Goal: Transaction & Acquisition: Obtain resource

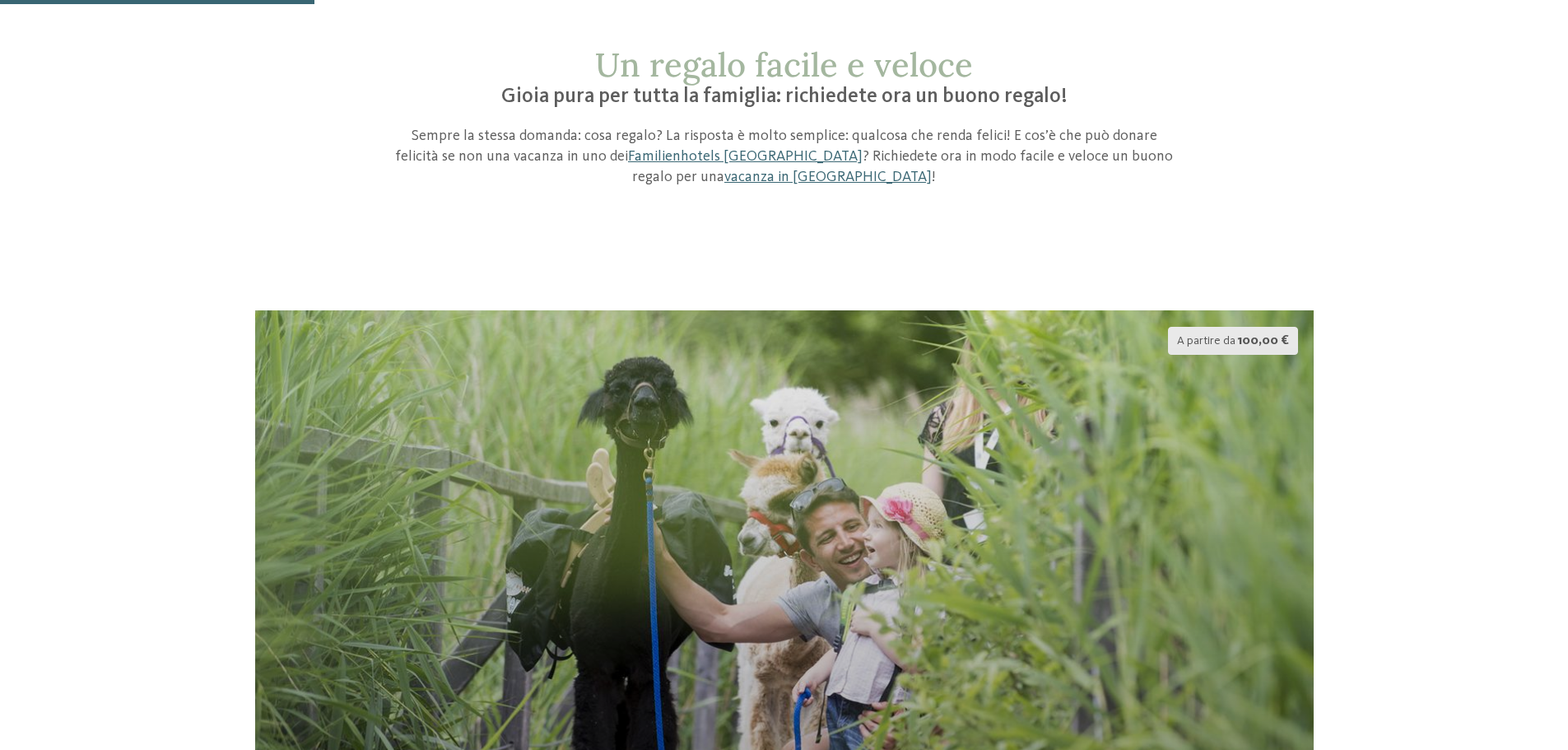
scroll to position [247, 0]
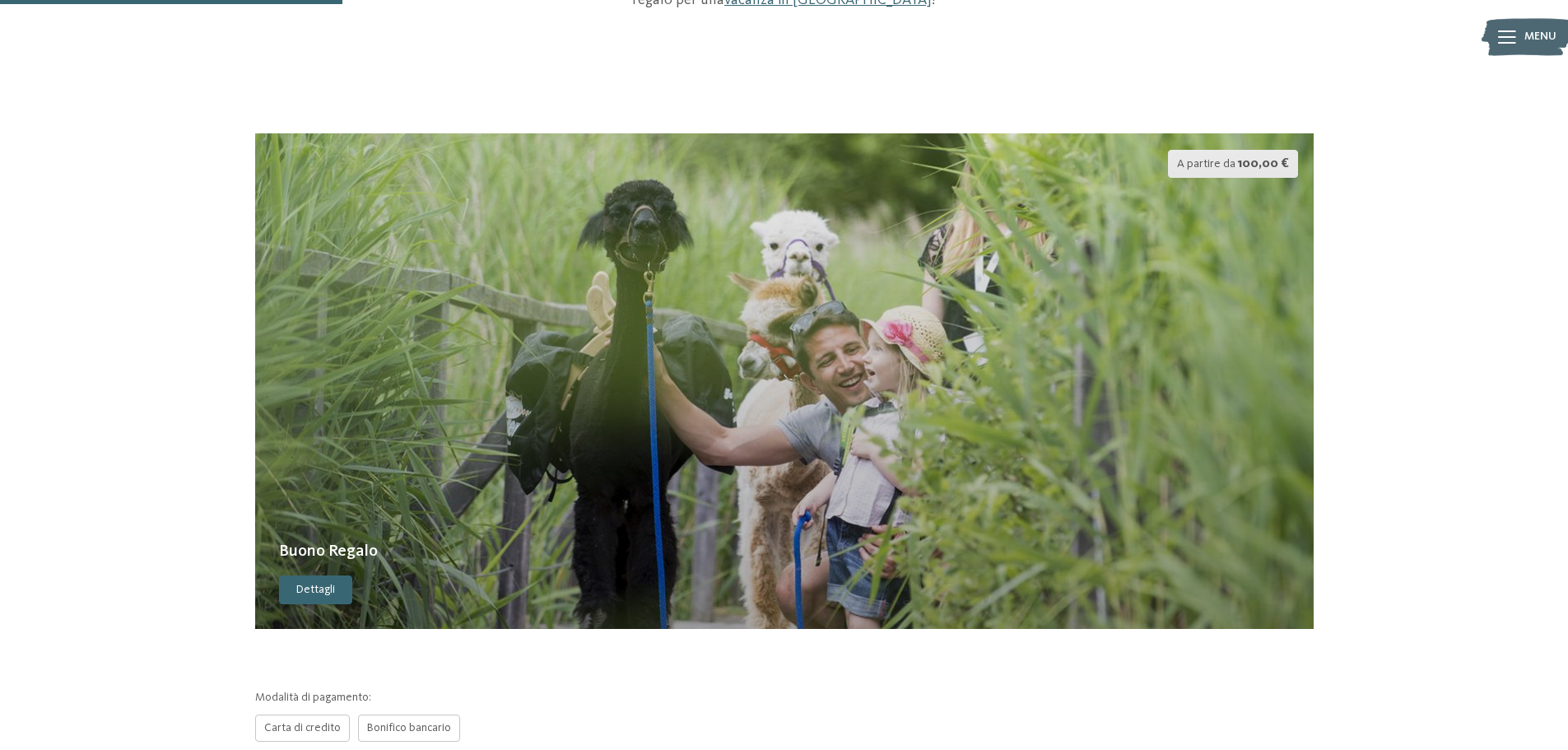
click at [316, 582] on span "Dettagli" at bounding box center [316, 590] width 38 height 17
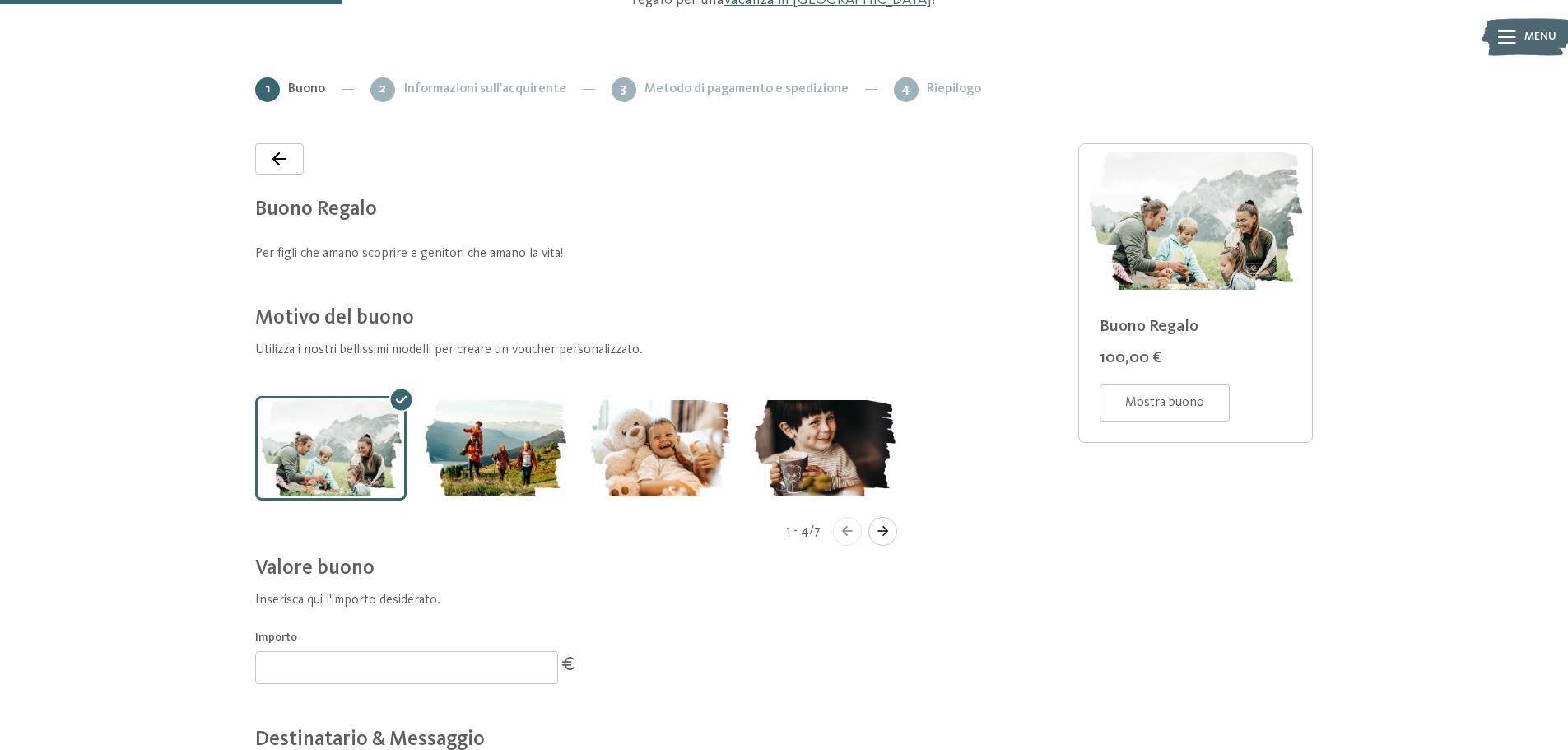
scroll to position [242, 0]
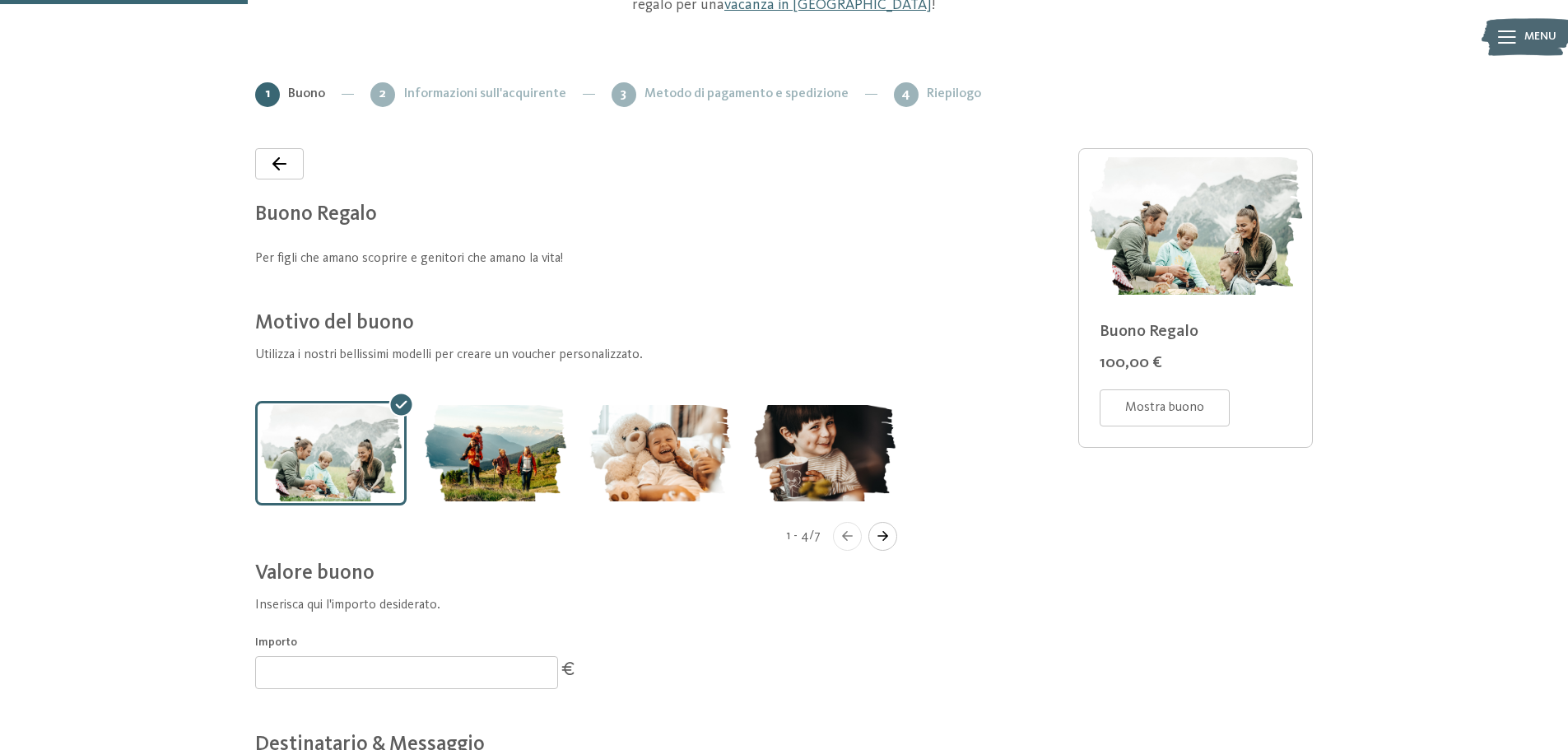
click at [884, 535] on icon "Navigate to next slide" at bounding box center [883, 536] width 27 height 10
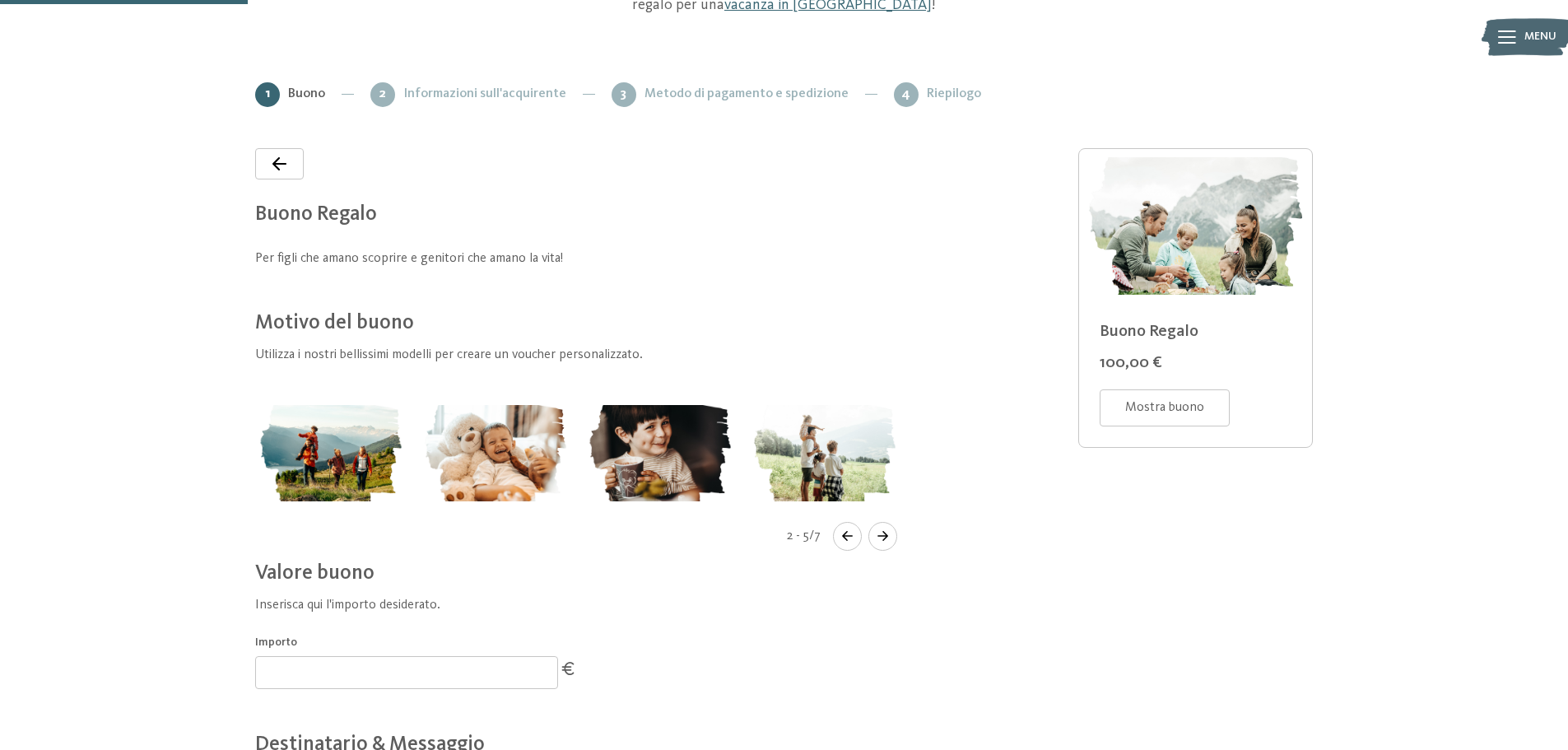
click at [884, 535] on icon "Navigate to next slide" at bounding box center [883, 536] width 27 height 10
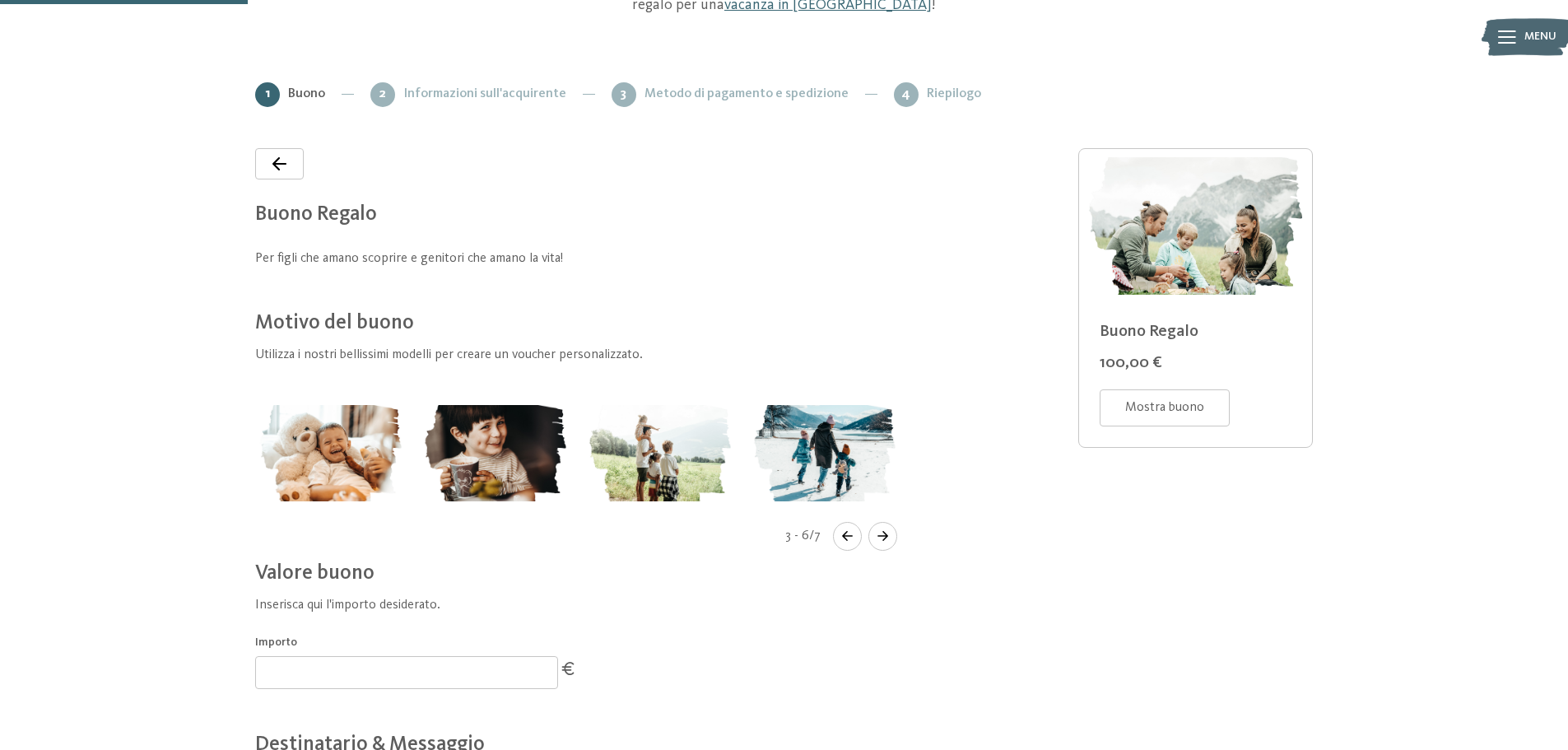
click at [884, 535] on icon "Navigate to next slide" at bounding box center [883, 536] width 27 height 10
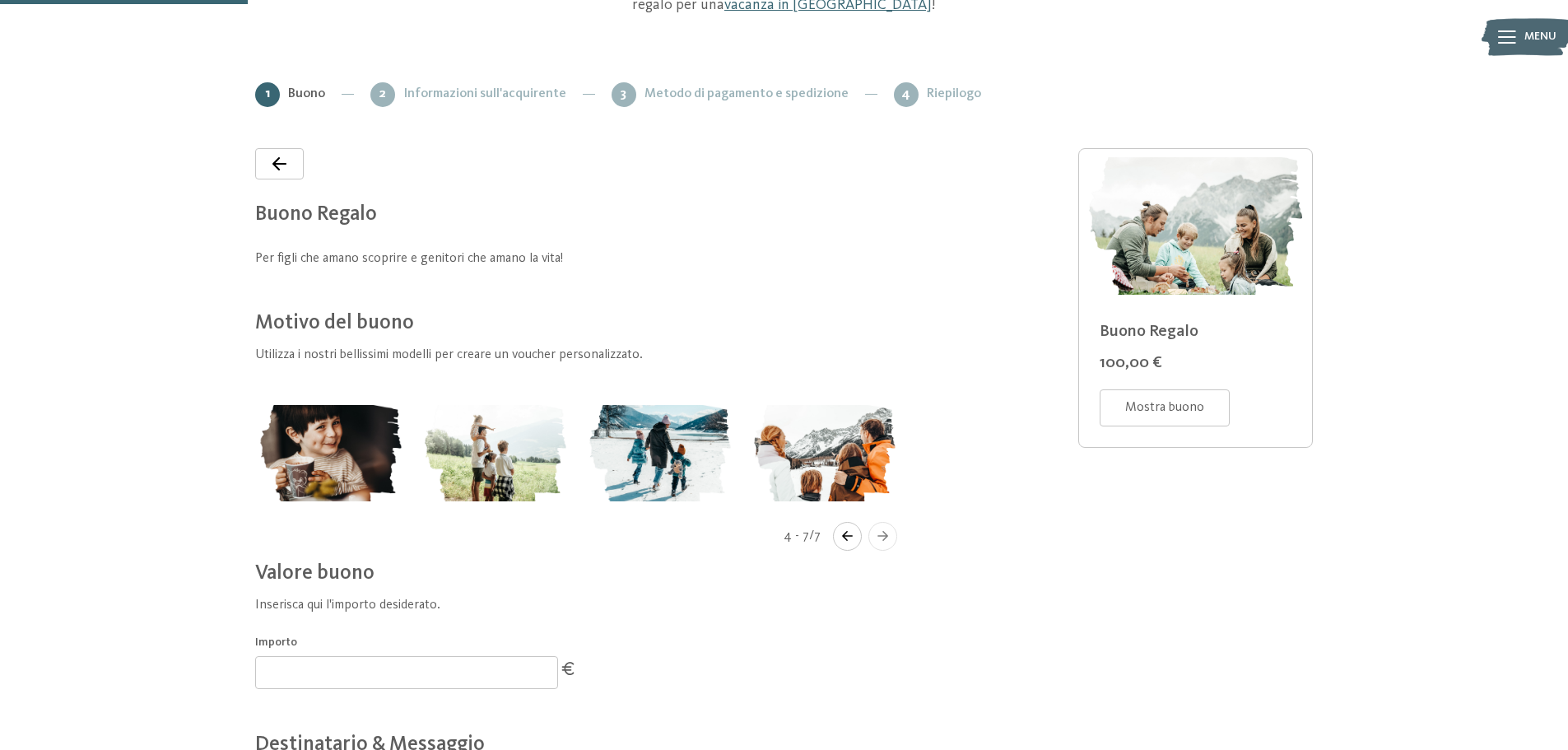
click at [844, 524] on button "Navigate to previous slide" at bounding box center [847, 536] width 29 height 29
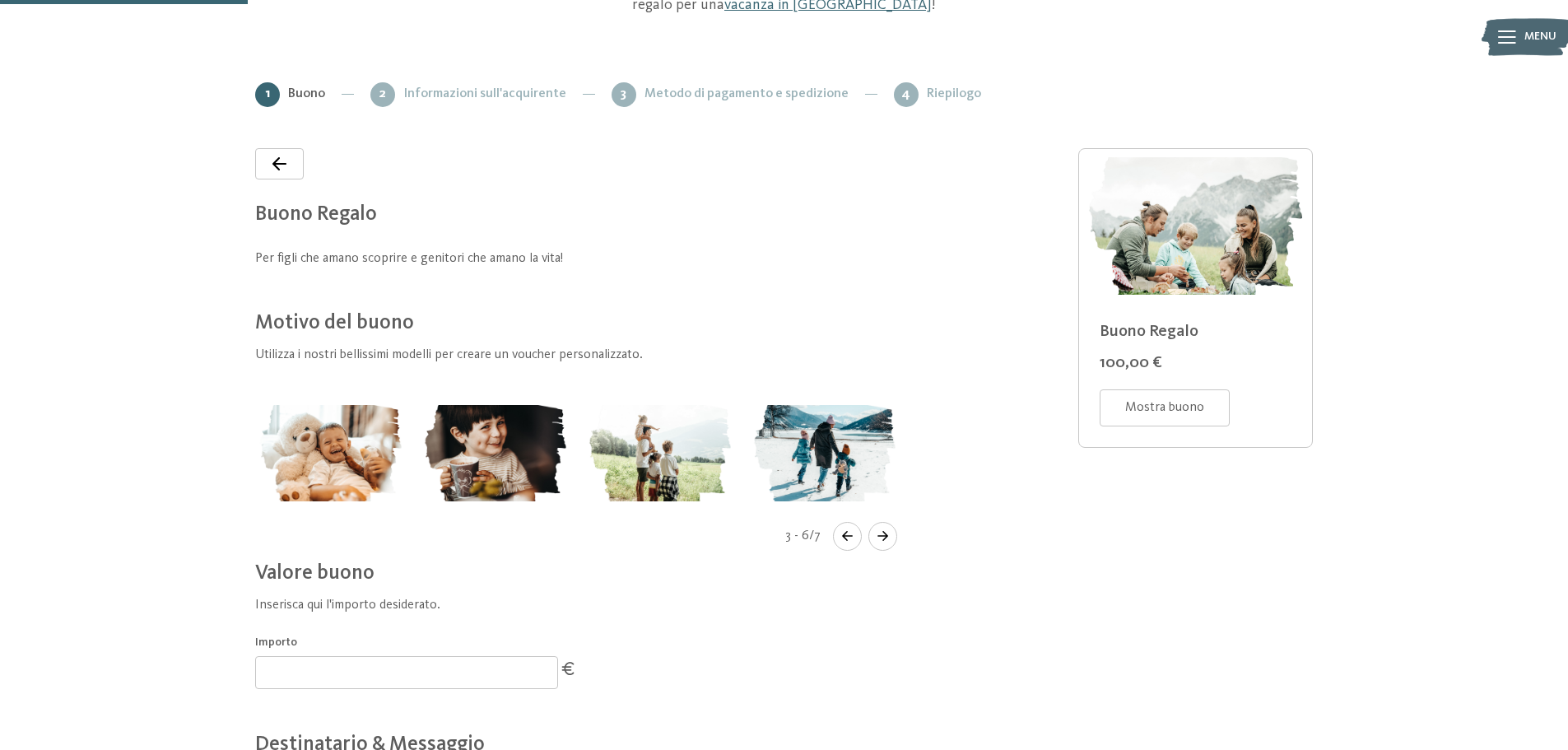
click at [849, 530] on button "Navigate to previous slide" at bounding box center [847, 536] width 29 height 29
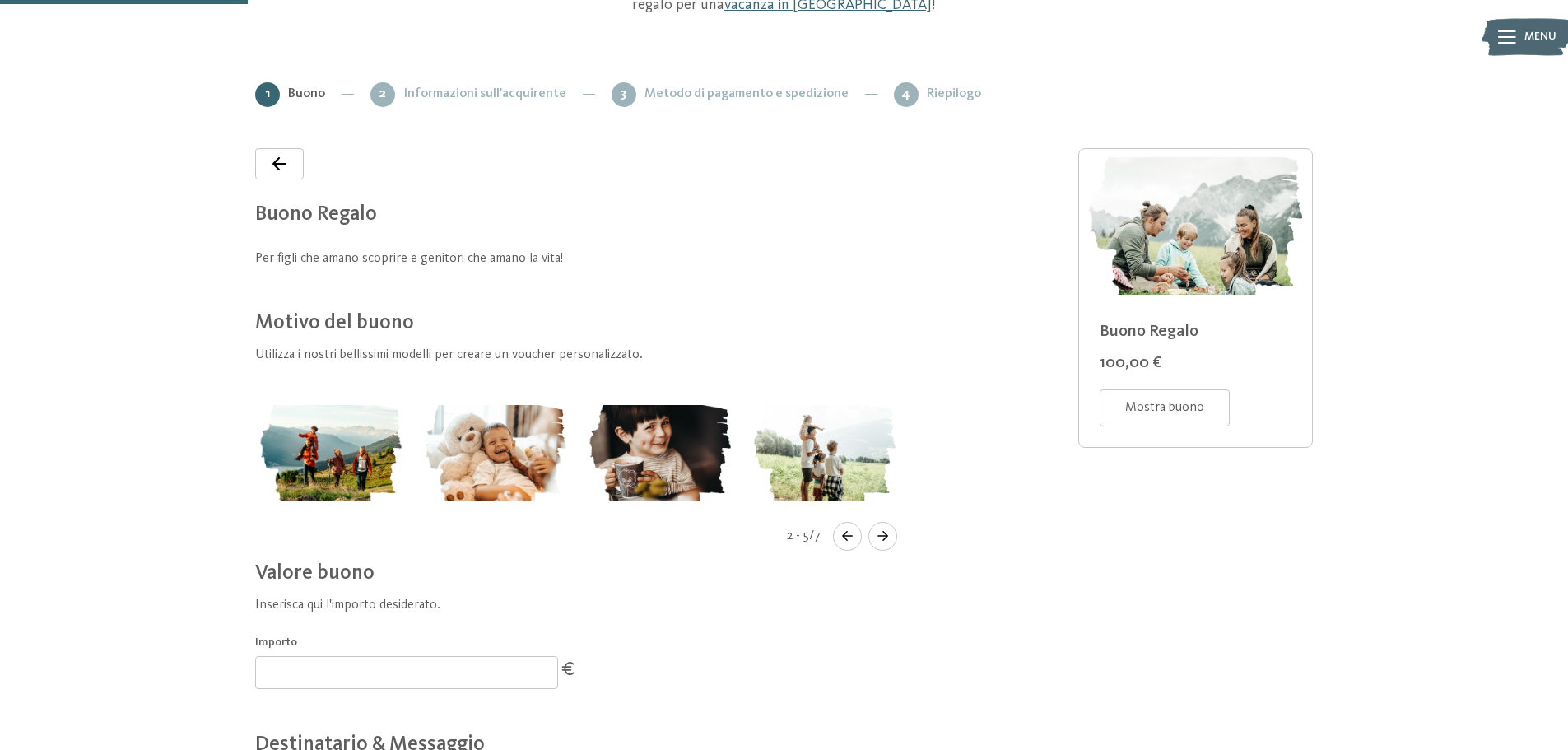
click at [849, 530] on button "Navigate to previous slide" at bounding box center [847, 536] width 29 height 29
click at [369, 462] on img "Gallery" at bounding box center [330, 453] width 152 height 105
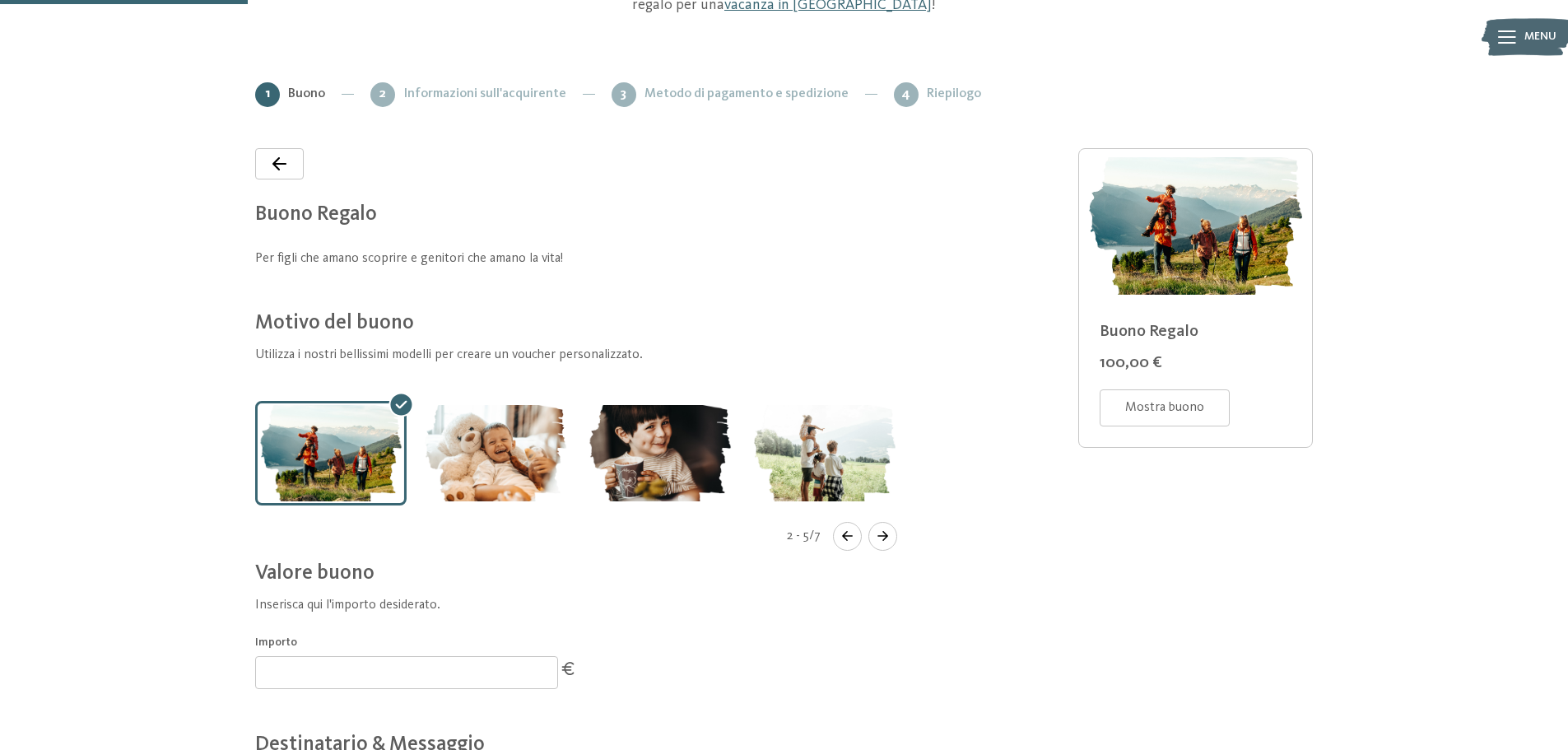
click at [493, 447] on img "Gallery" at bounding box center [495, 453] width 152 height 105
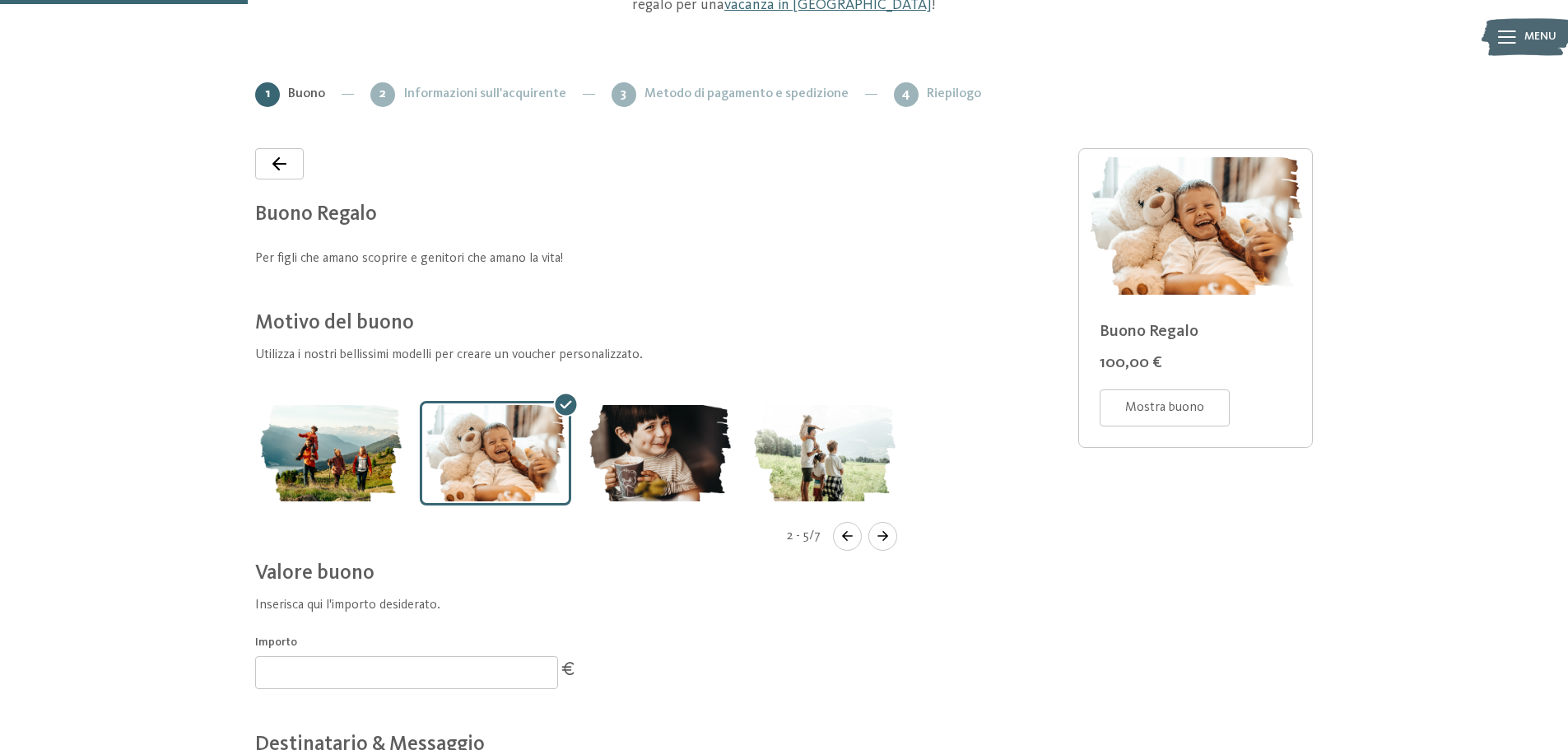
click at [310, 452] on img "Gallery" at bounding box center [330, 453] width 152 height 105
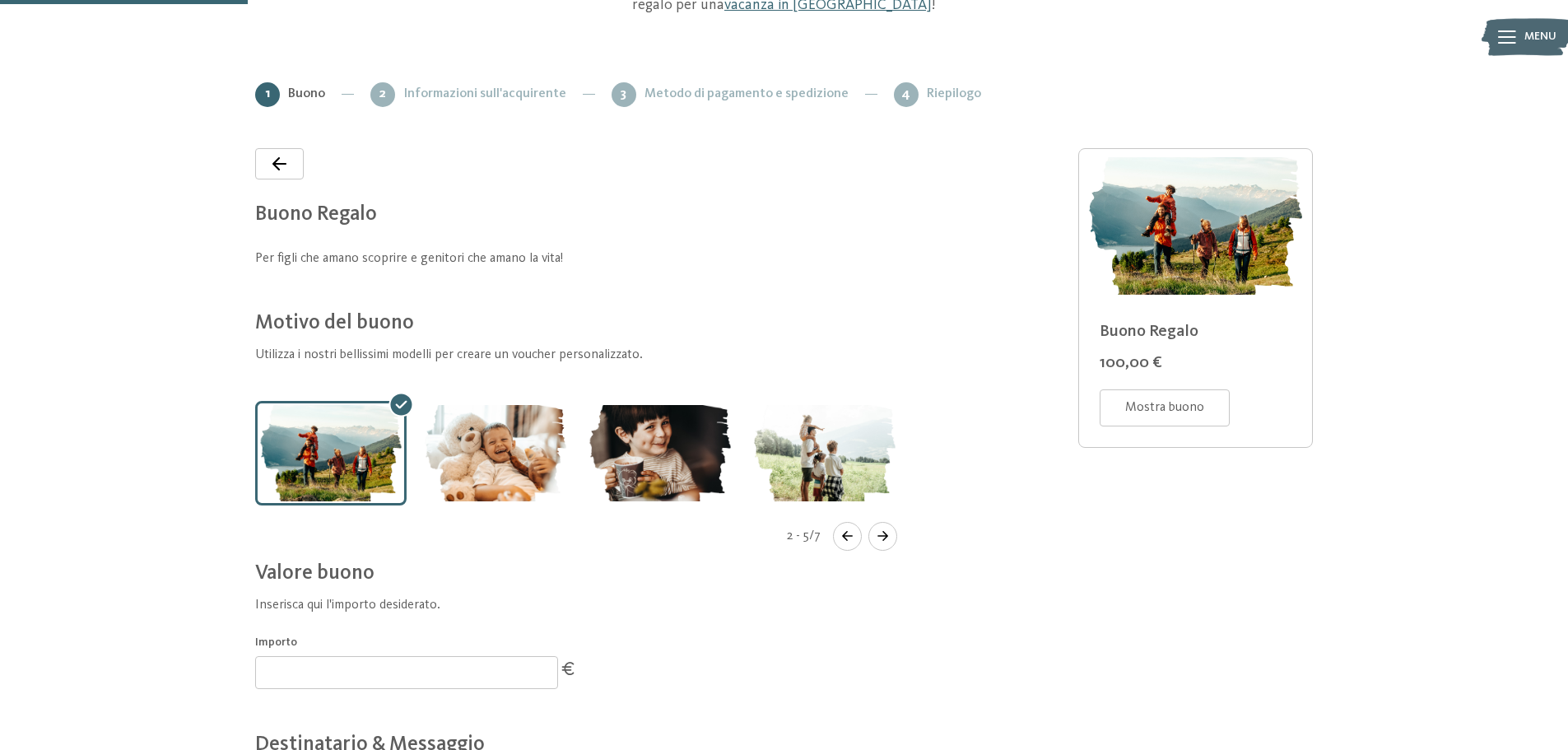
click at [679, 445] on img "Gallery" at bounding box center [660, 453] width 152 height 105
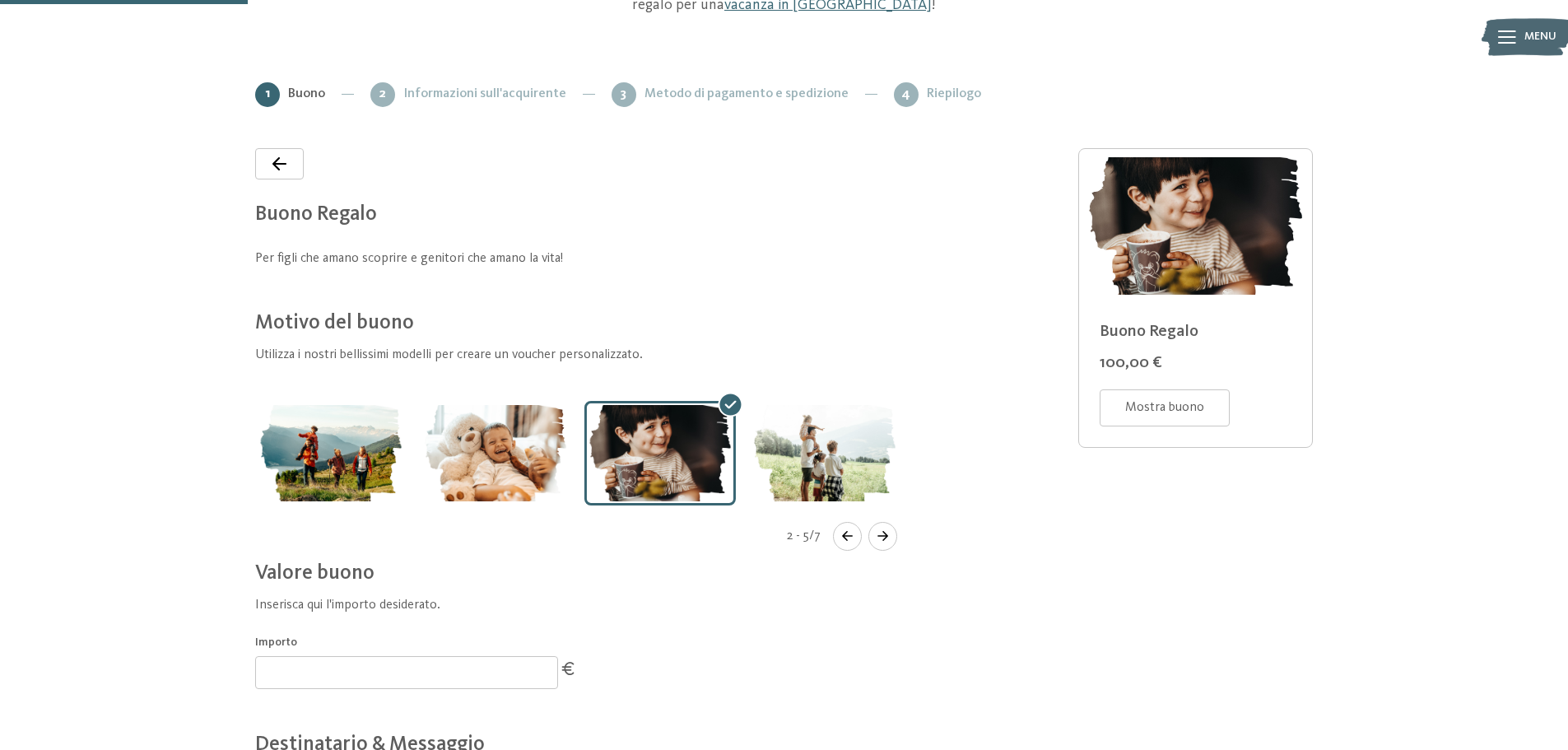
click at [836, 457] on img "Gallery" at bounding box center [825, 453] width 152 height 105
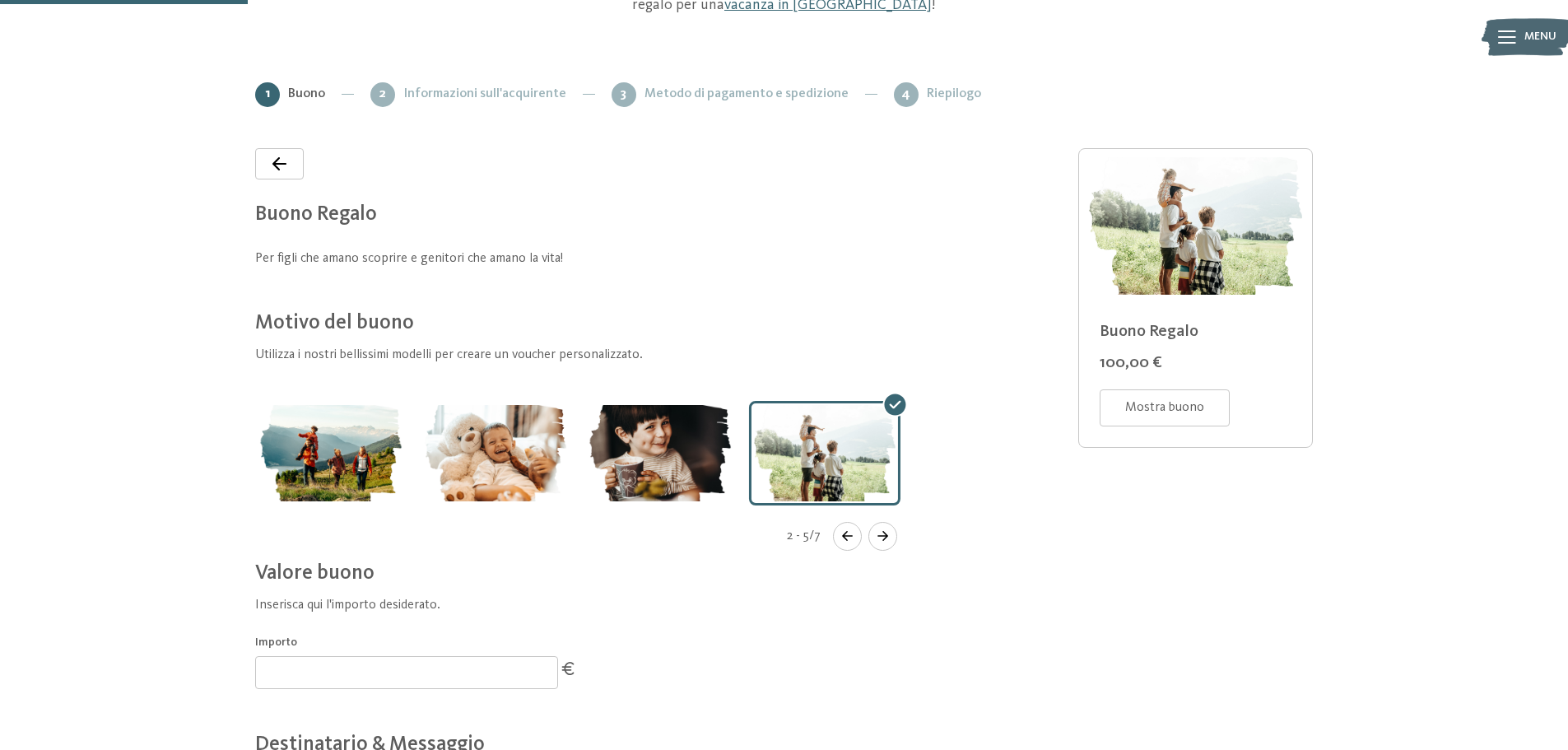
click at [882, 529] on button "Navigate to next slide" at bounding box center [883, 536] width 29 height 29
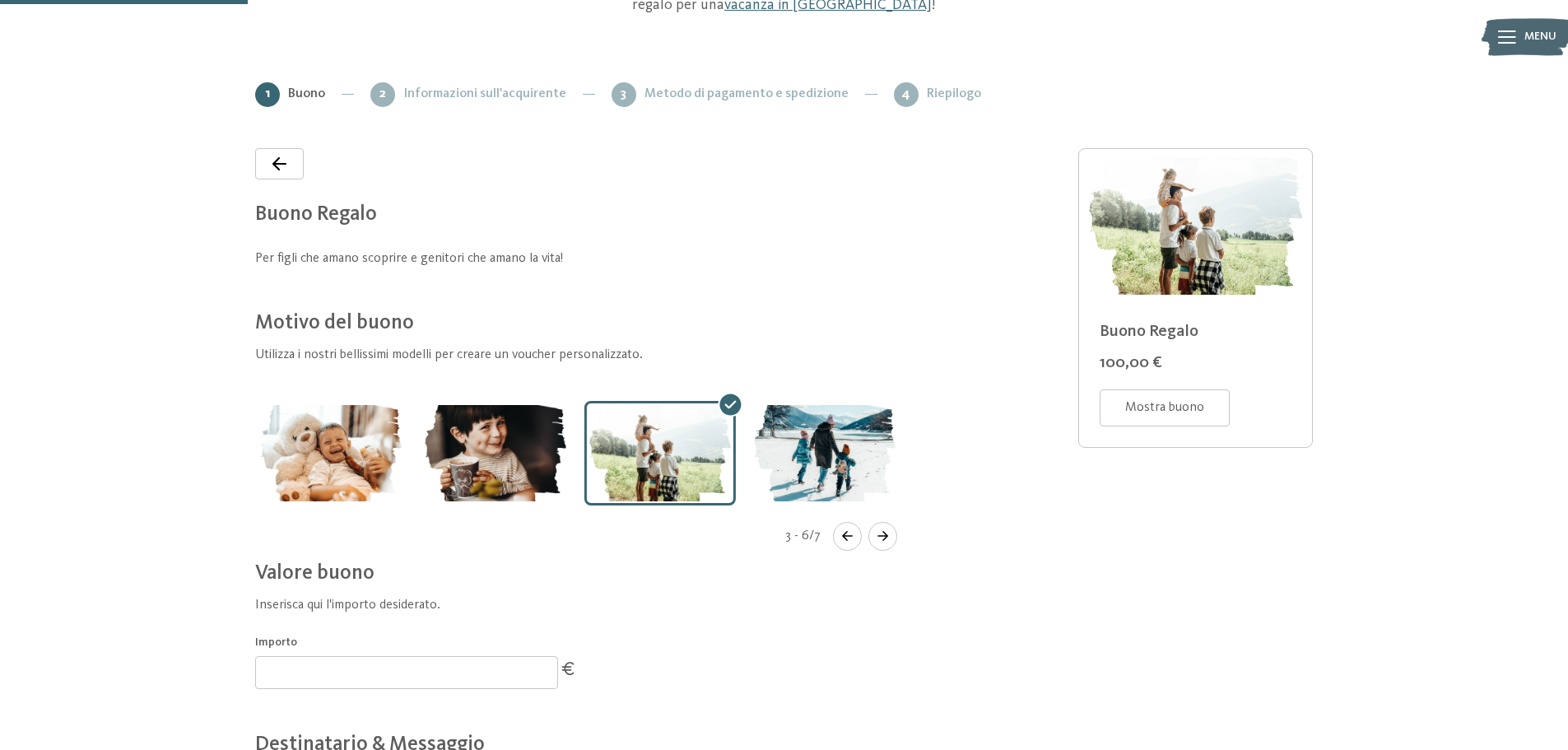
click at [882, 529] on button "Navigate to next slide" at bounding box center [883, 536] width 29 height 29
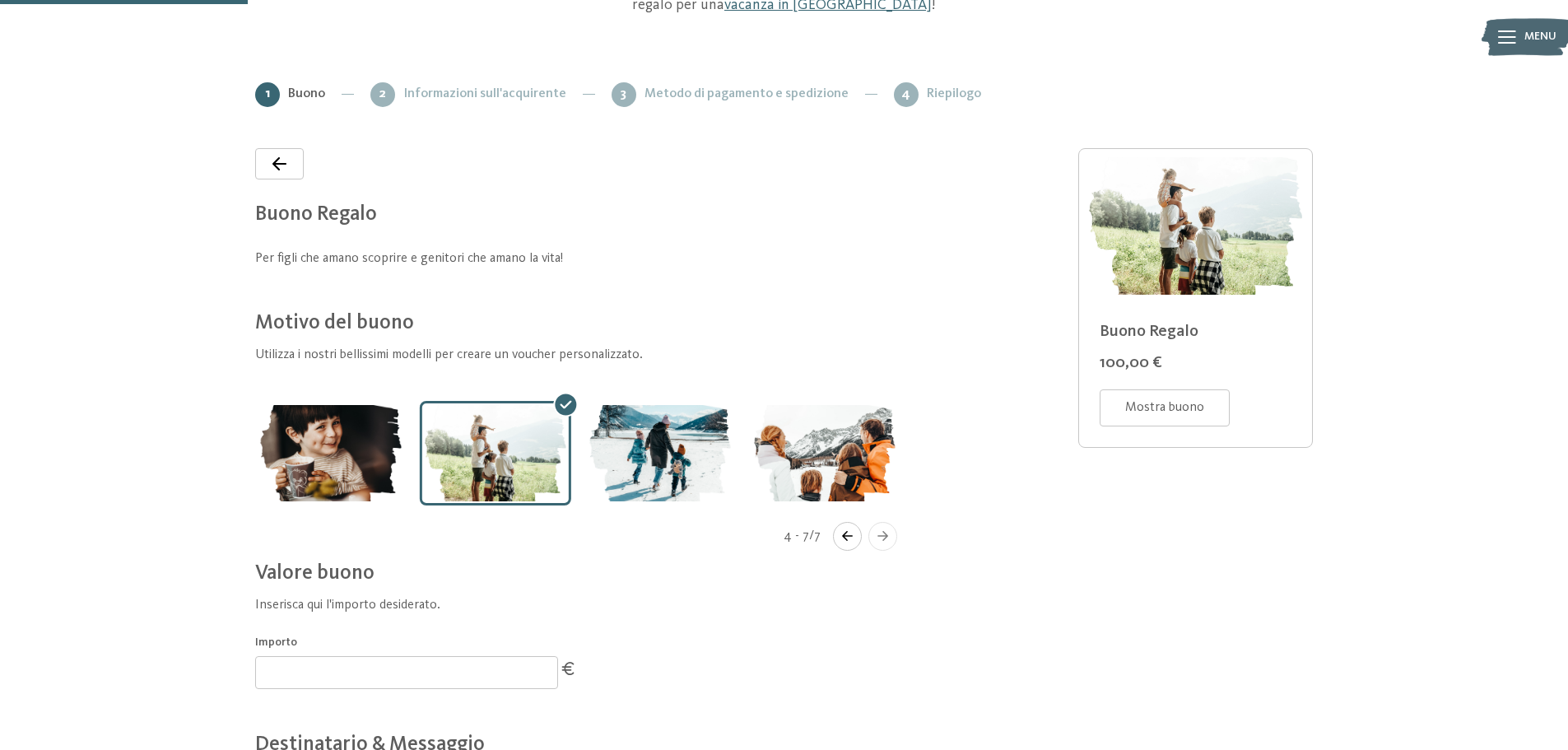
click at [882, 529] on button "Navigate to next slide" at bounding box center [883, 536] width 29 height 29
click at [824, 483] on img "Gallery" at bounding box center [825, 453] width 152 height 105
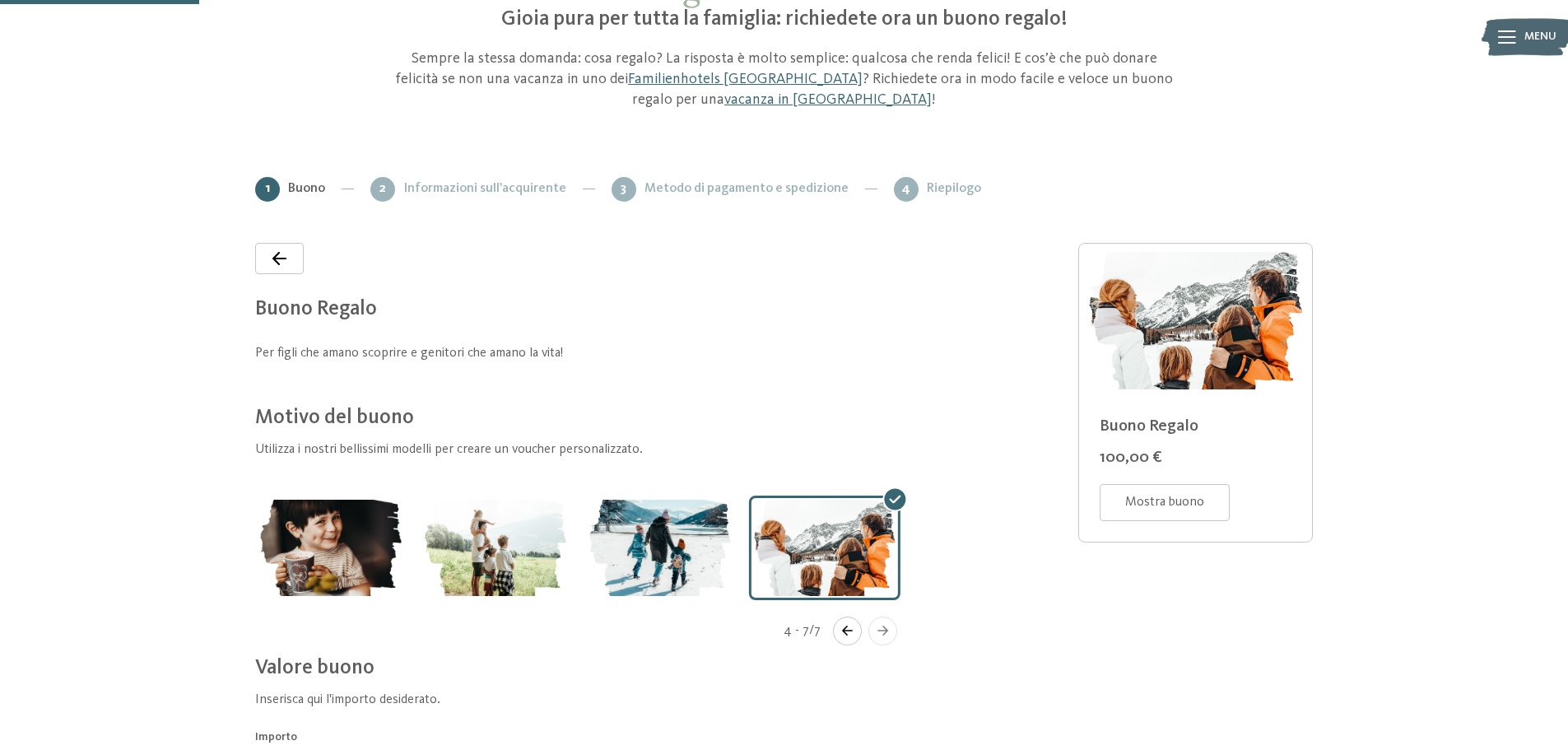
scroll to position [0, 0]
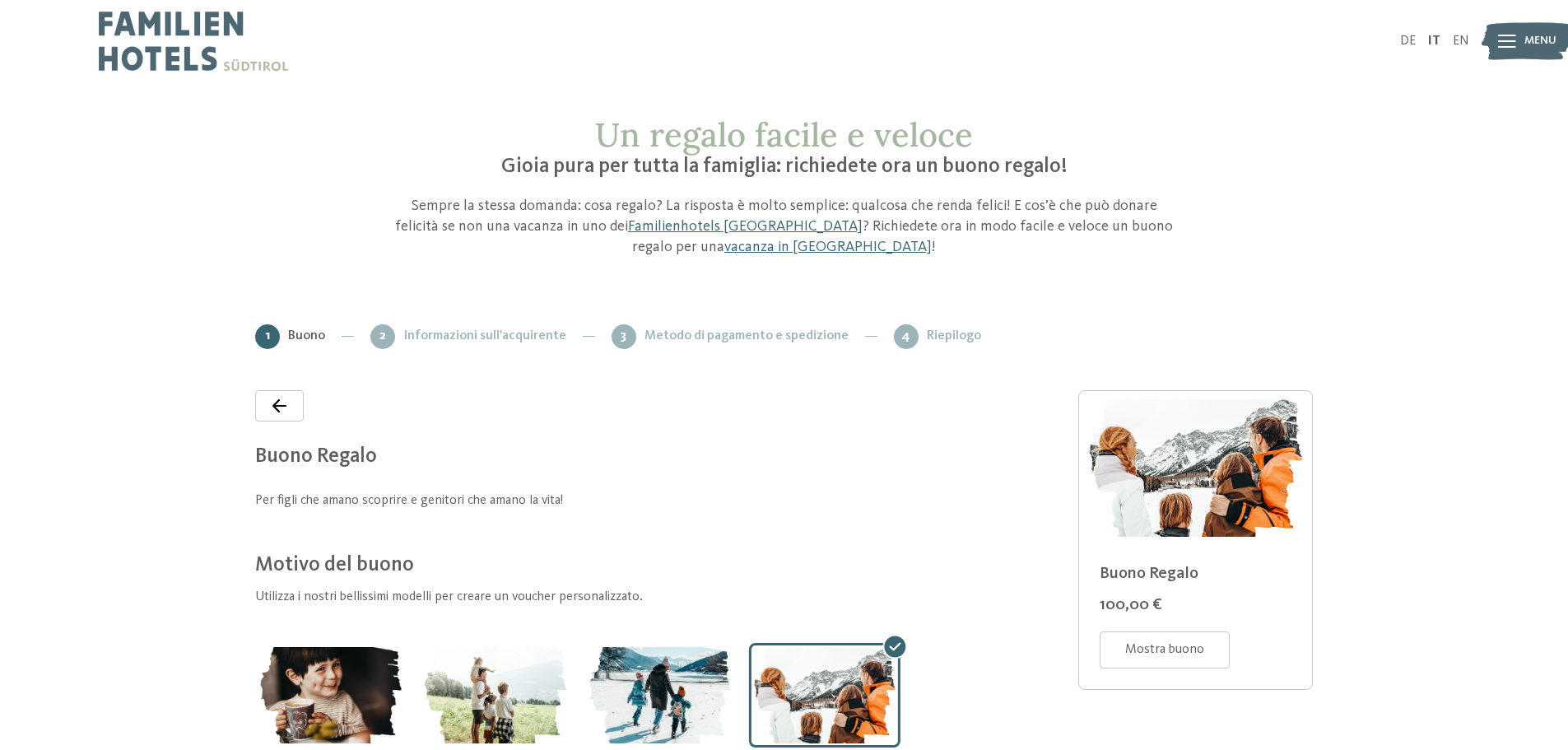
click at [1529, 51] on div "Menu" at bounding box center [1541, 41] width 32 height 41
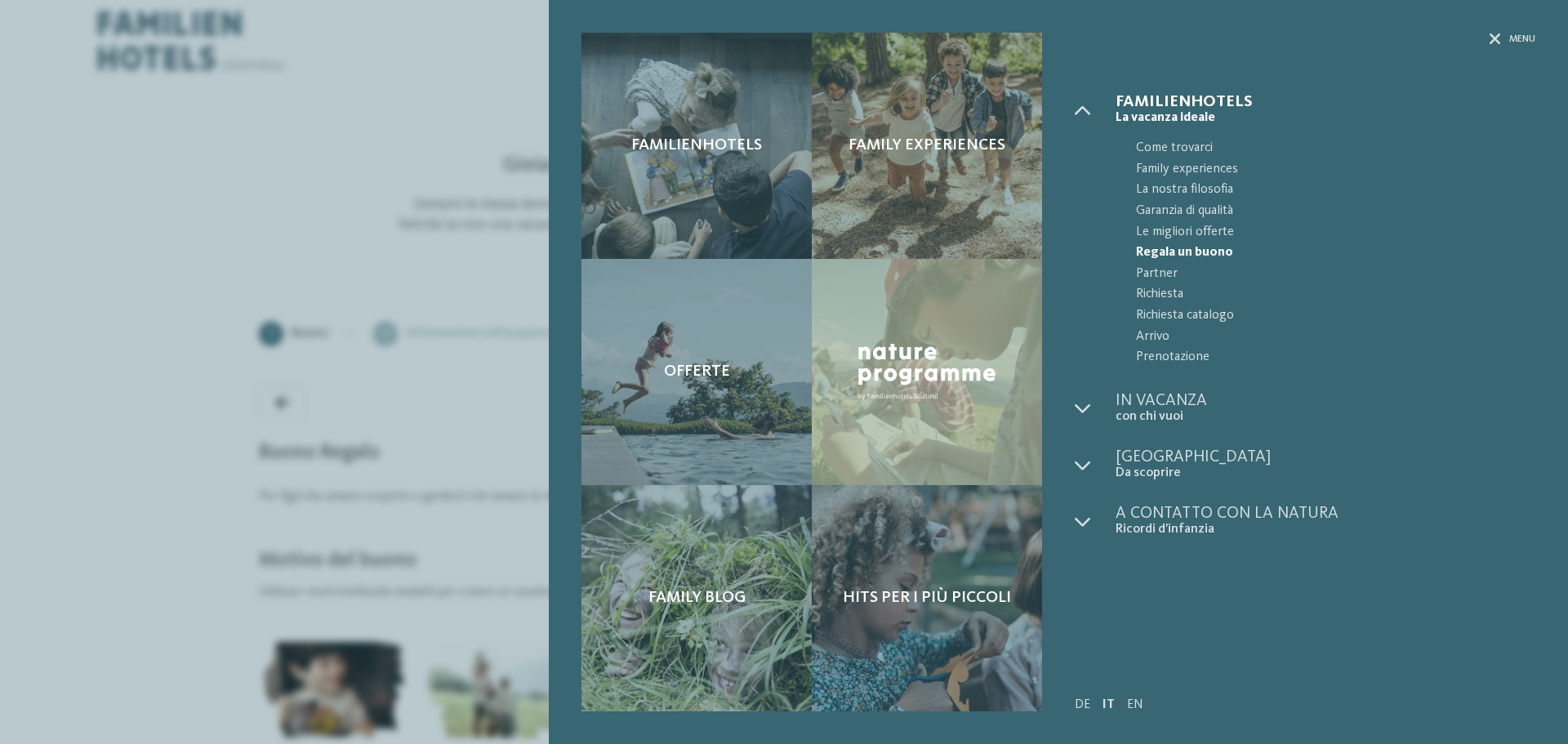
click at [1516, 45] on div "Familienhotels Family experiences Offerte" at bounding box center [784, 372] width 1568 height 744
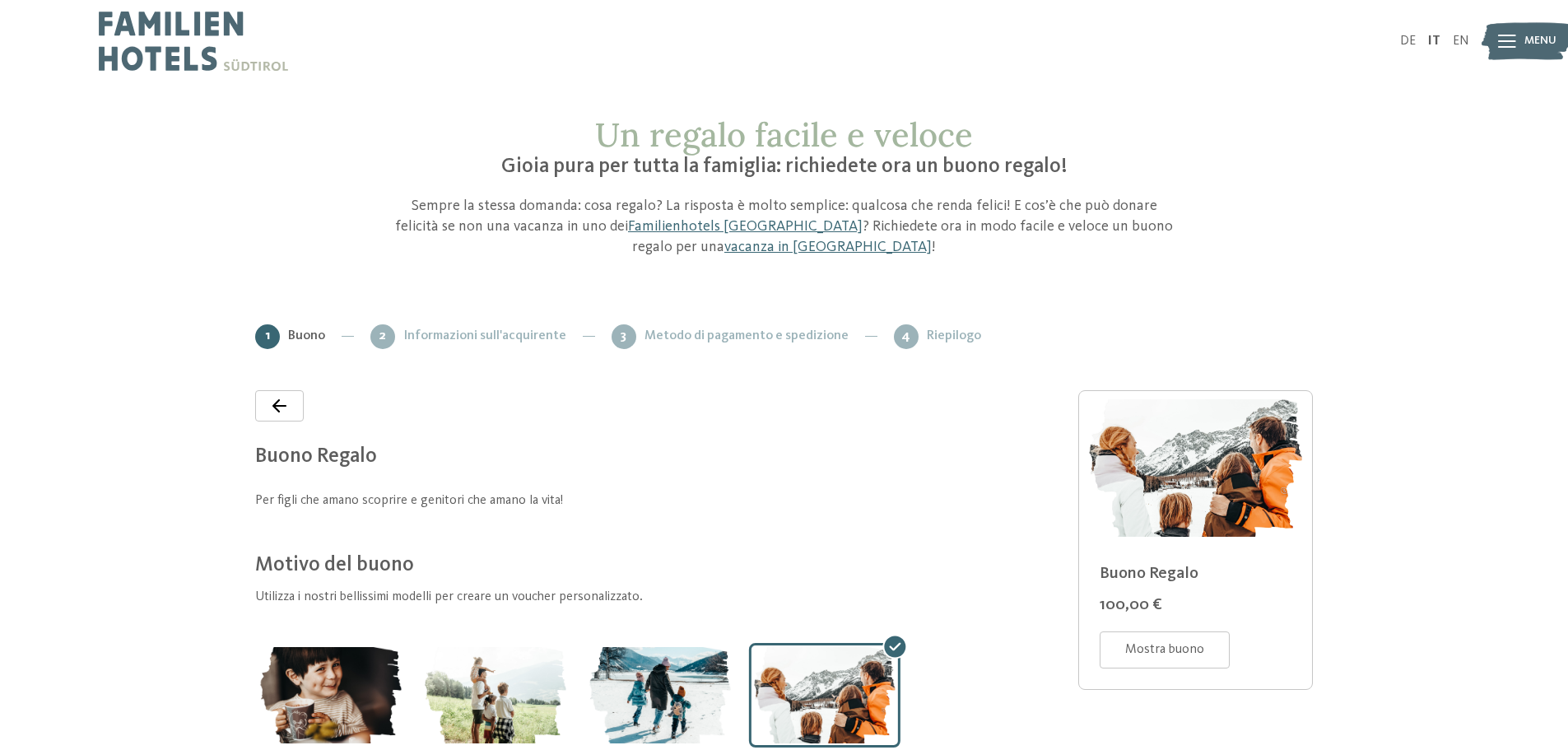
click at [1141, 648] on span "Mostra buono" at bounding box center [1164, 649] width 79 height 18
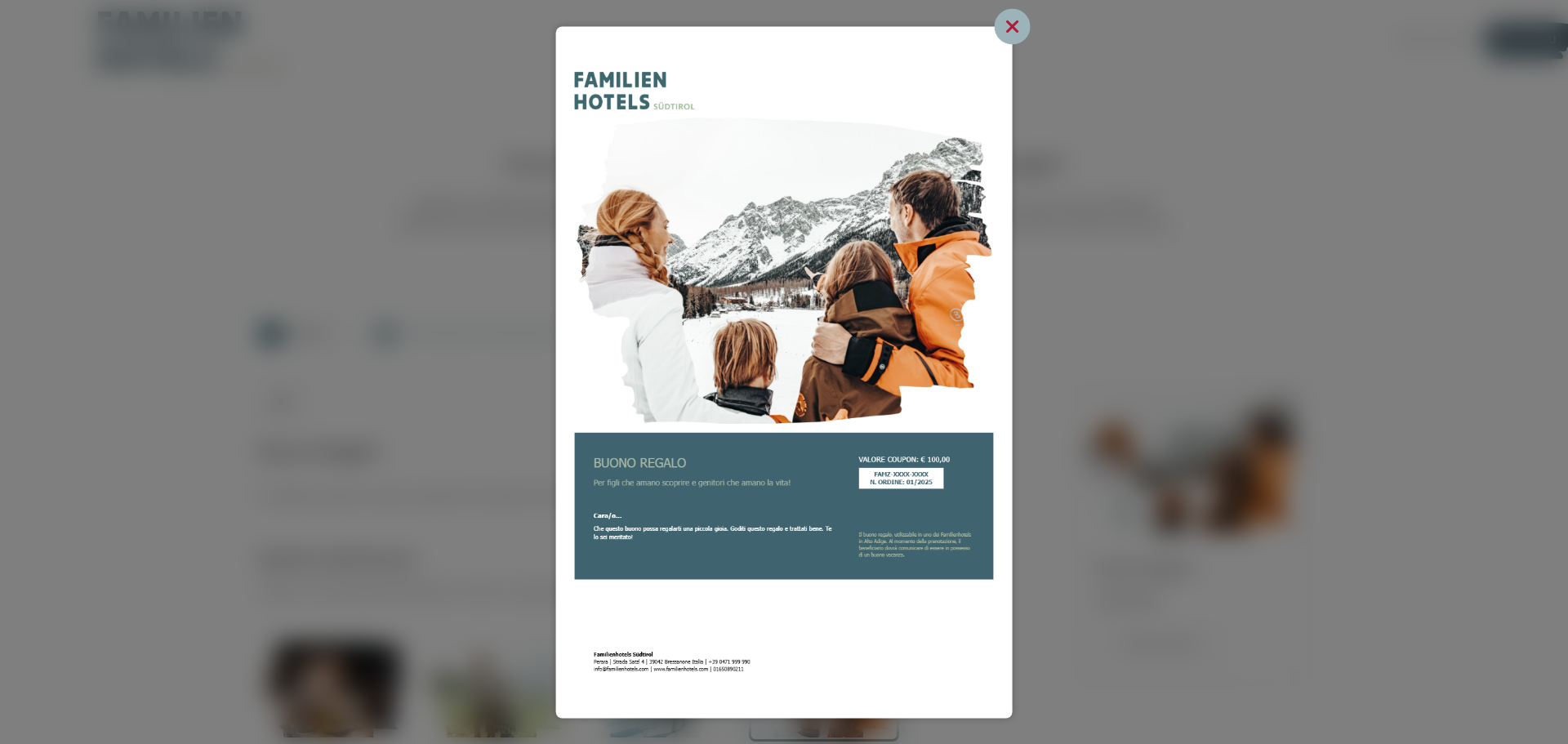
click at [1017, 22] on icon at bounding box center [1012, 26] width 17 height 17
